Goal: Check status: Check status

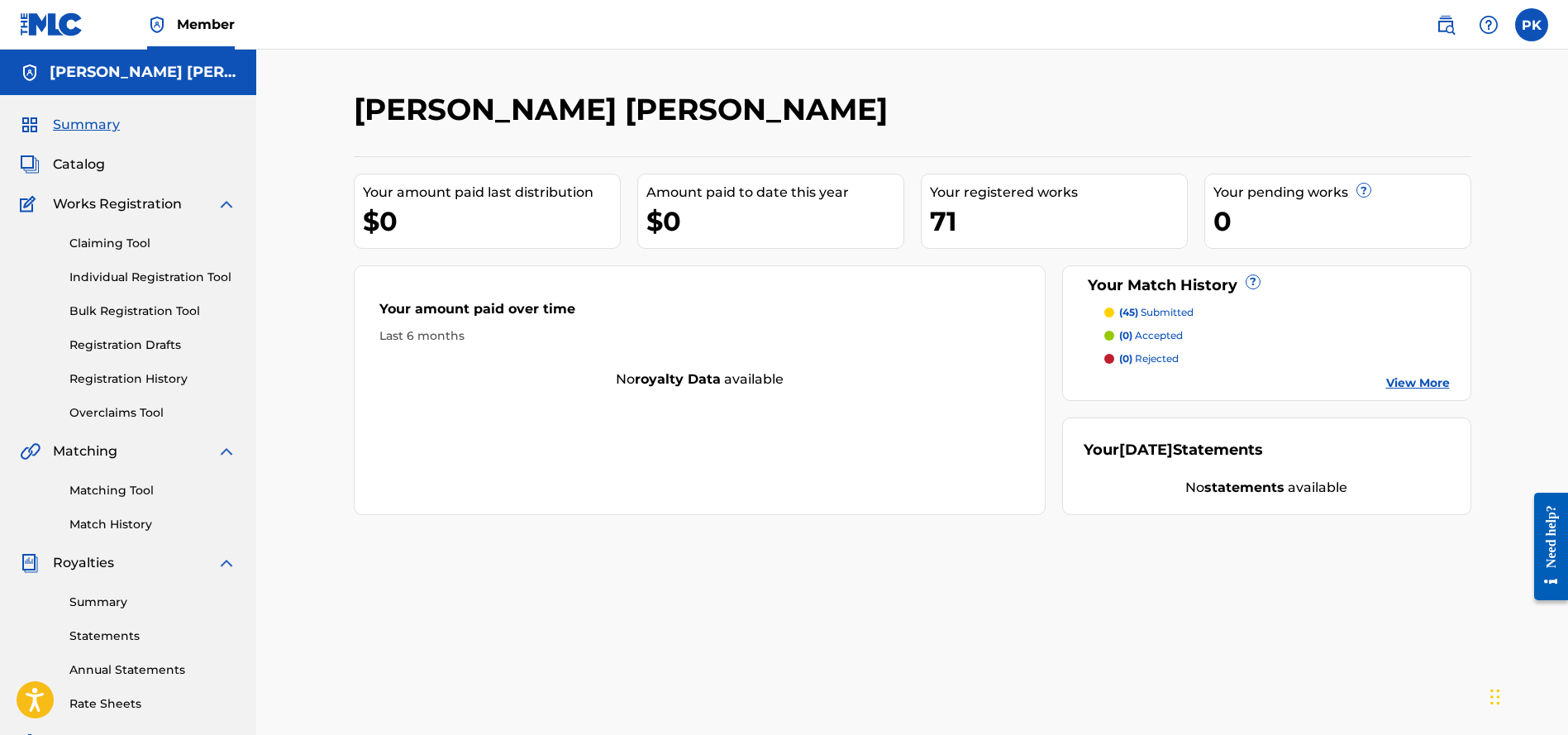
click at [153, 637] on link "Statements" at bounding box center [153, 635] width 167 height 18
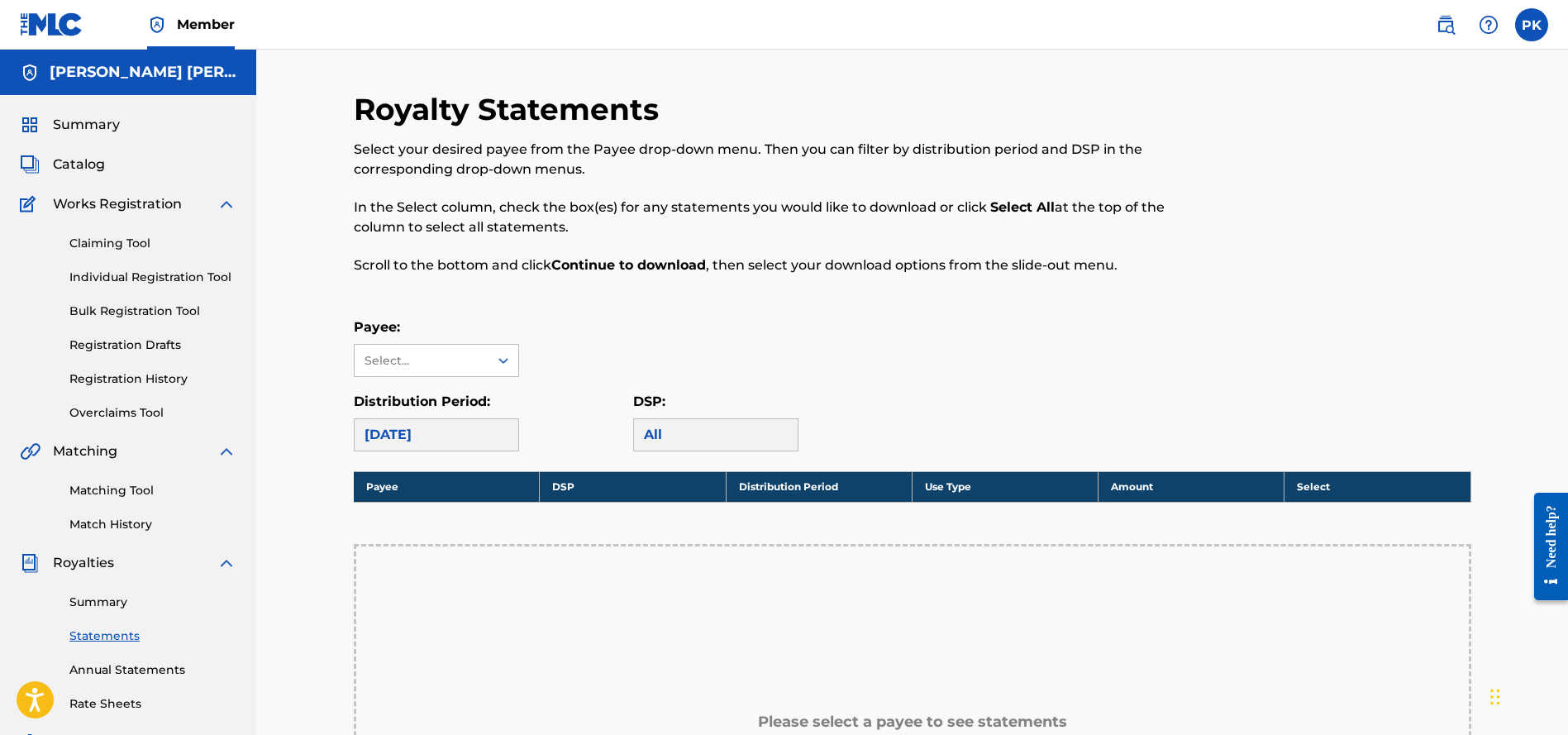
click at [93, 675] on link "Annual Statements" at bounding box center [153, 670] width 167 height 18
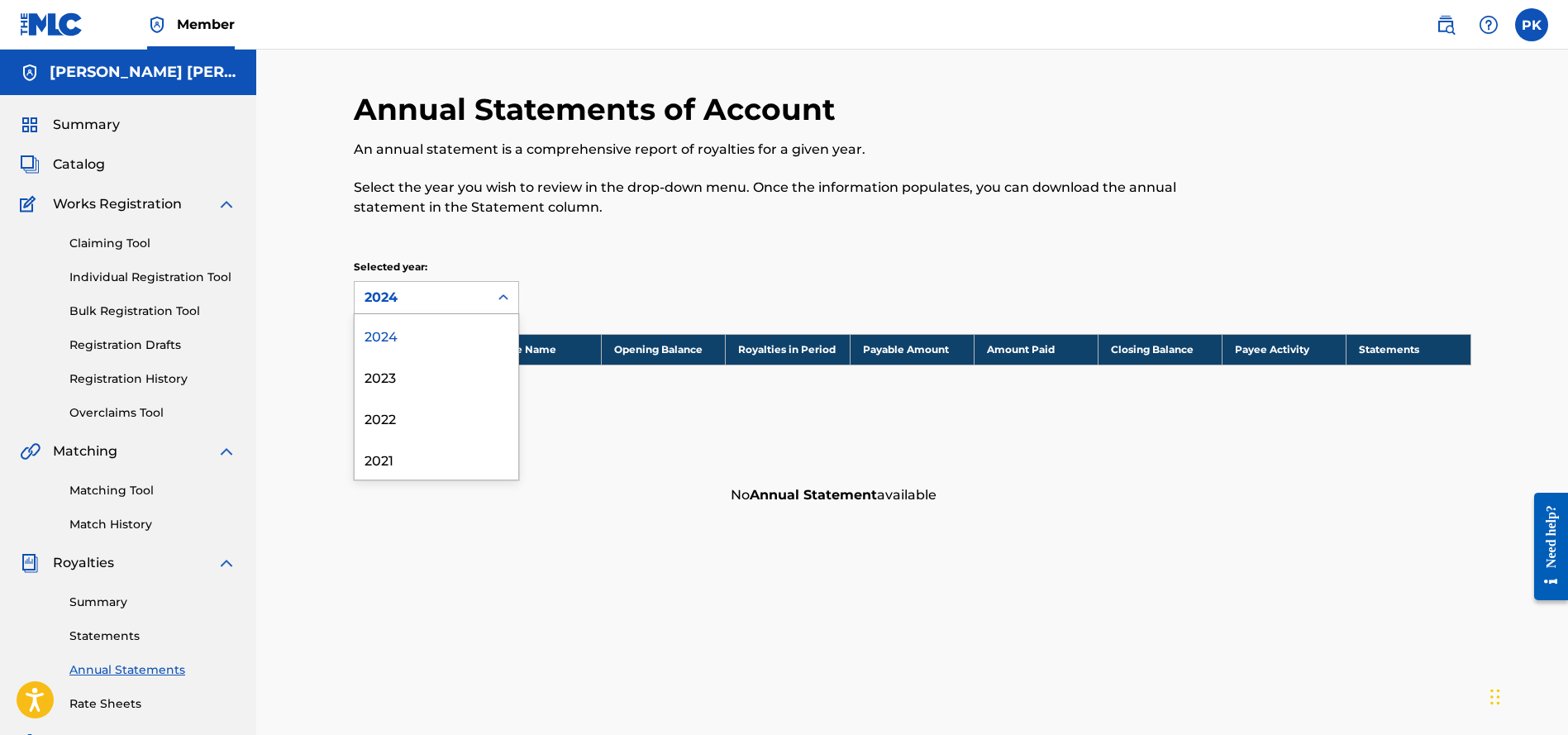
click at [510, 307] on div at bounding box center [503, 298] width 30 height 30
click at [474, 374] on div "2023" at bounding box center [436, 376] width 164 height 41
click at [123, 628] on link "Statements" at bounding box center [153, 635] width 167 height 18
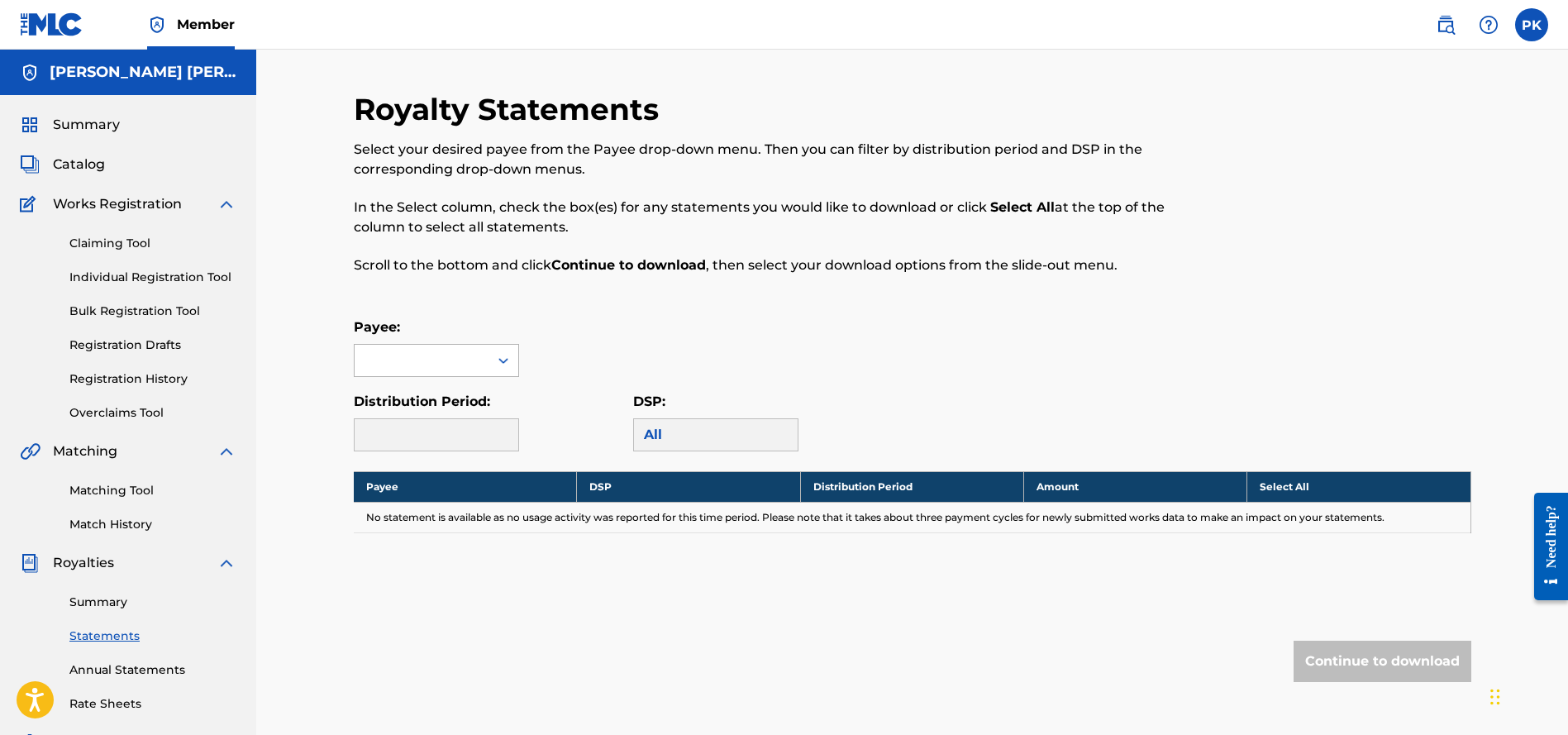
click at [423, 359] on div at bounding box center [422, 360] width 134 height 32
click at [486, 347] on div at bounding box center [422, 360] width 134 height 32
click at [99, 668] on link "Annual Statements" at bounding box center [153, 670] width 167 height 18
